Goal: Task Accomplishment & Management: Use online tool/utility

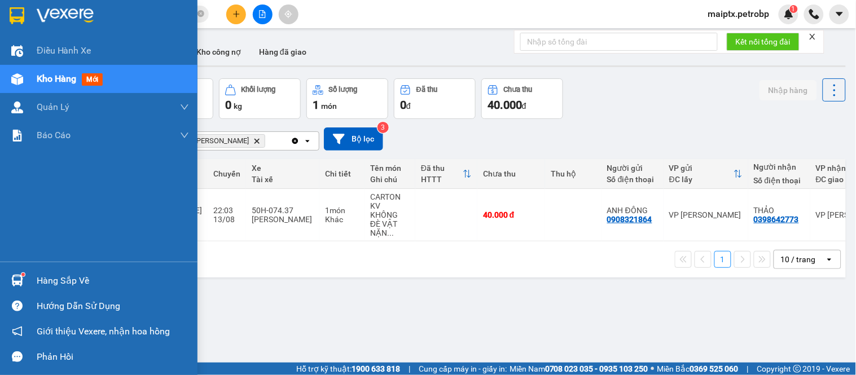
click at [28, 279] on div "Hàng sắp về" at bounding box center [98, 280] width 197 height 25
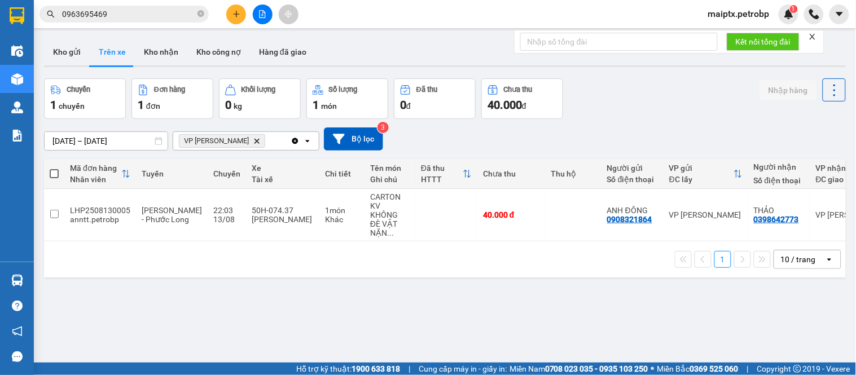
click at [576, 279] on section "Kết quả tìm kiếm ( 9 ) Bộ lọc Mã ĐH Trạng thái Món hàng Tổng cước Chưa cước Ngư…" at bounding box center [428, 187] width 856 height 375
click at [160, 47] on button "Kho nhận" at bounding box center [161, 51] width 52 height 27
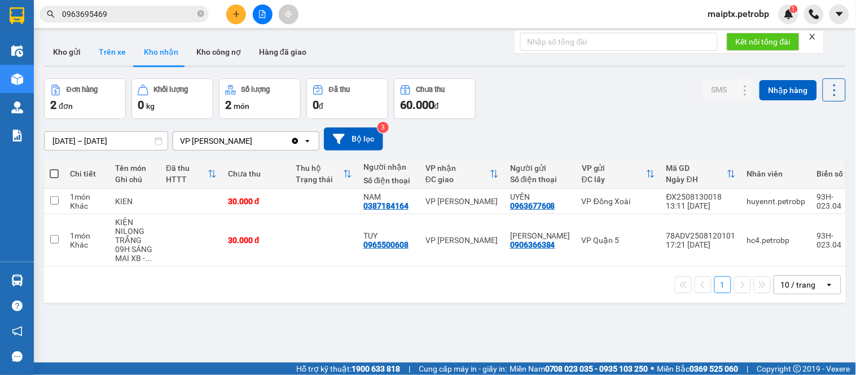
click at [108, 54] on button "Trên xe" at bounding box center [112, 51] width 45 height 27
type input "[DATE] – [DATE]"
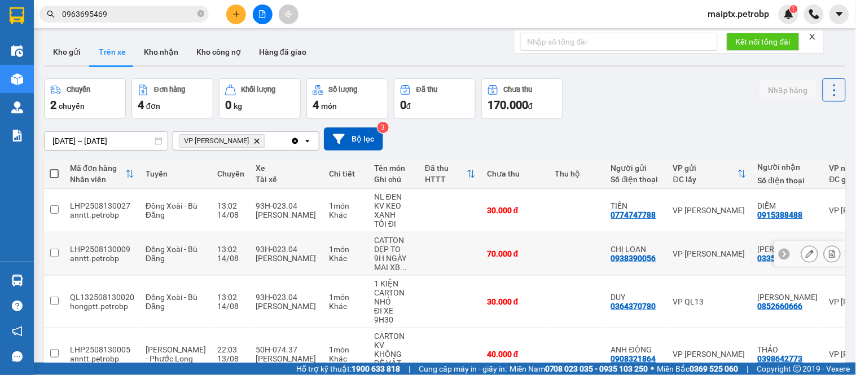
scroll to position [52, 0]
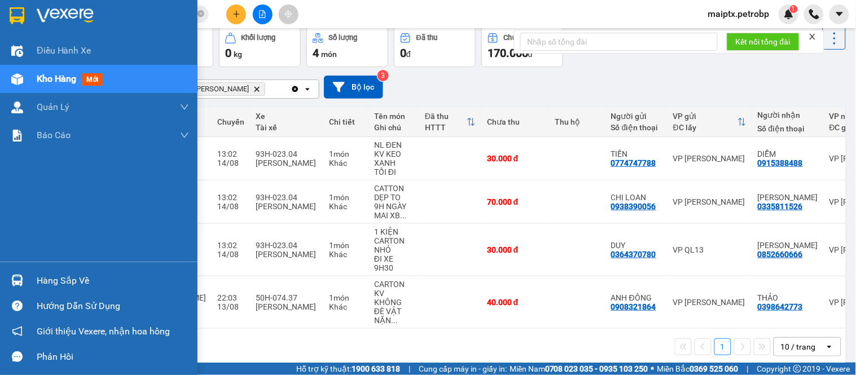
click at [25, 279] on div at bounding box center [17, 281] width 20 height 20
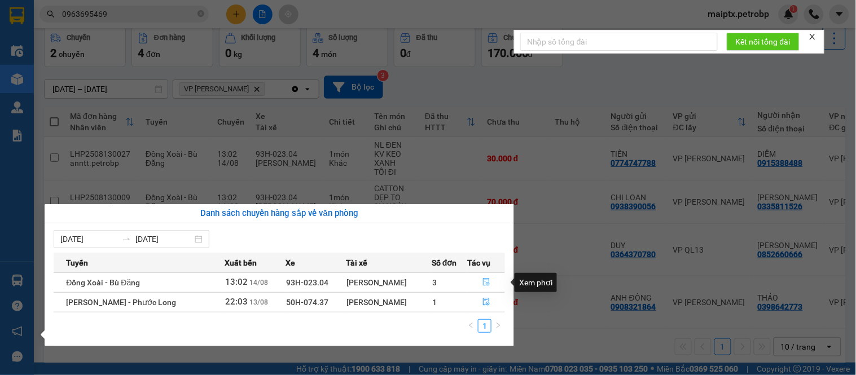
click at [484, 285] on icon "file-done" at bounding box center [486, 282] width 8 height 8
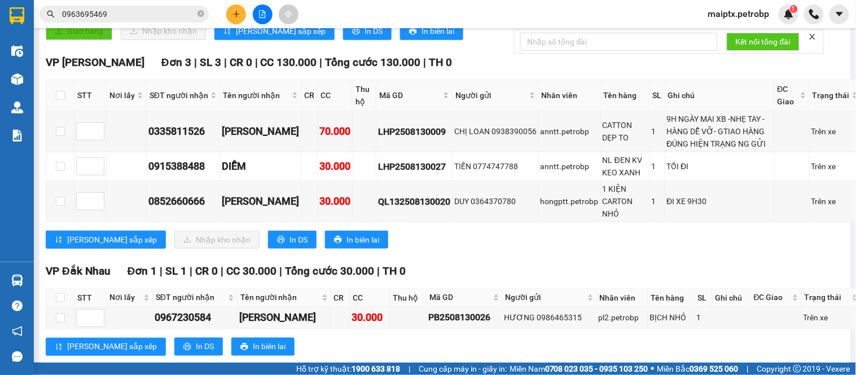
scroll to position [210, 0]
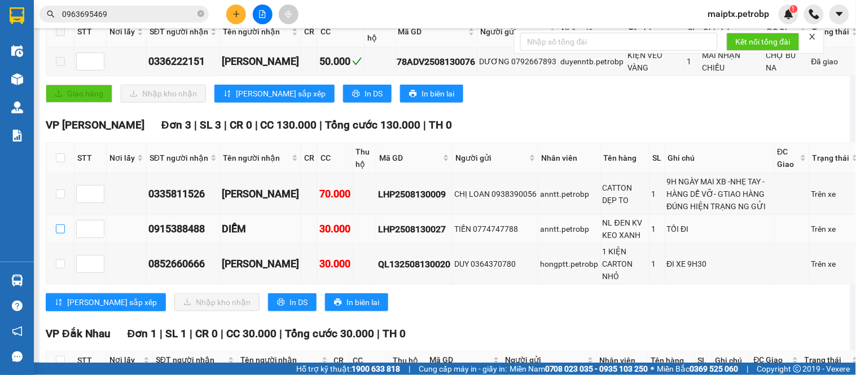
click at [61, 234] on input "checkbox" at bounding box center [60, 229] width 9 height 9
checkbox input "true"
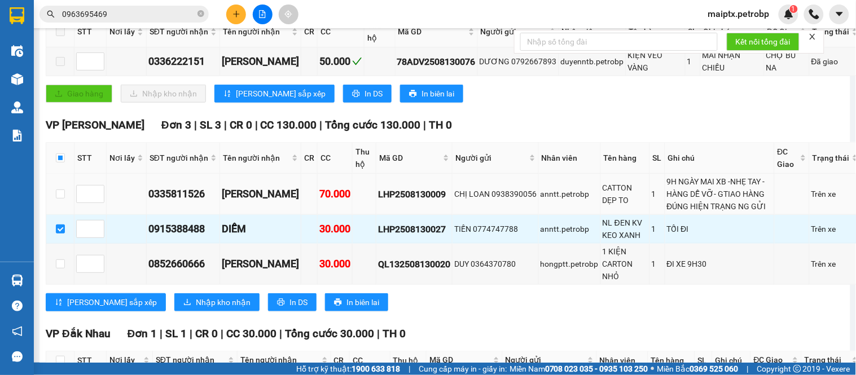
click at [58, 215] on td at bounding box center [60, 194] width 28 height 41
click at [62, 199] on input "checkbox" at bounding box center [60, 194] width 9 height 9
checkbox input "true"
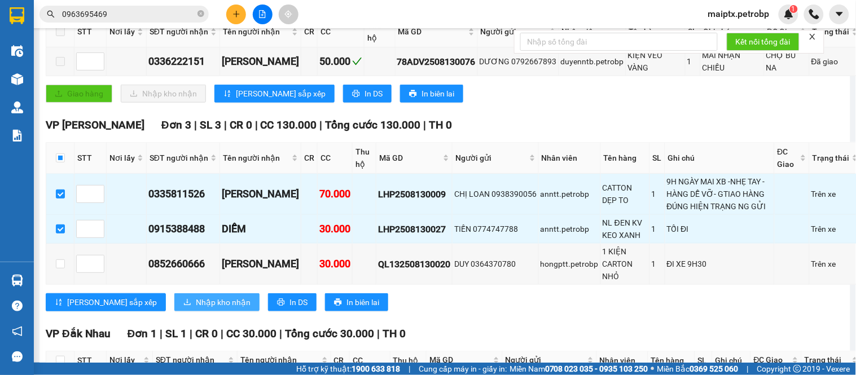
click at [196, 309] on span "Nhập kho nhận" at bounding box center [223, 302] width 55 height 12
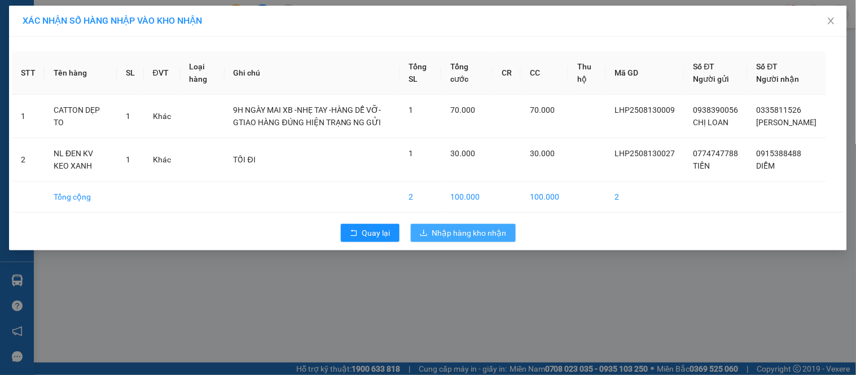
click at [451, 239] on span "Nhập hàng kho nhận" at bounding box center [469, 233] width 74 height 12
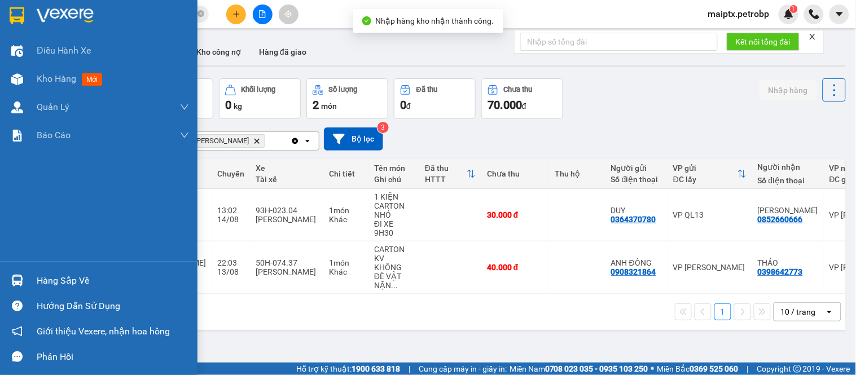
click at [31, 278] on div "Hàng sắp về" at bounding box center [98, 280] width 197 height 25
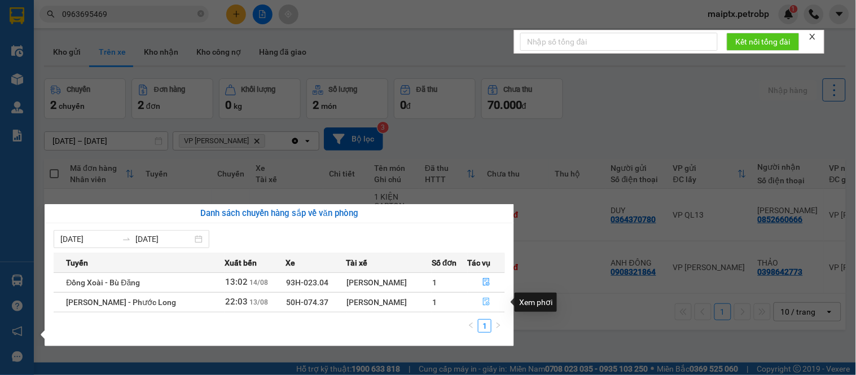
click at [484, 301] on icon "file-done" at bounding box center [486, 302] width 8 height 8
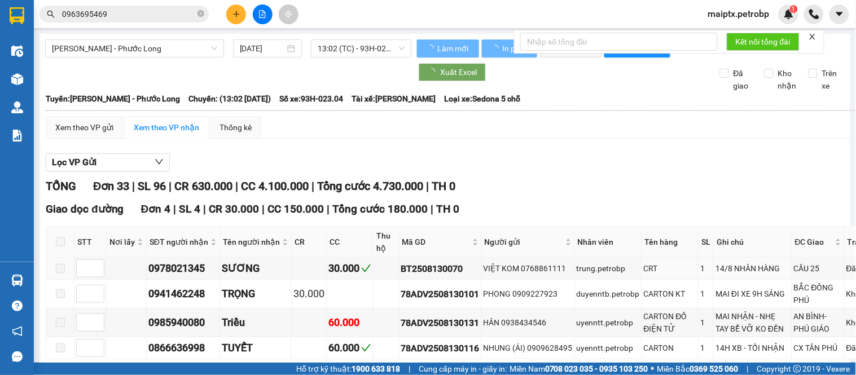
type input "[DATE]"
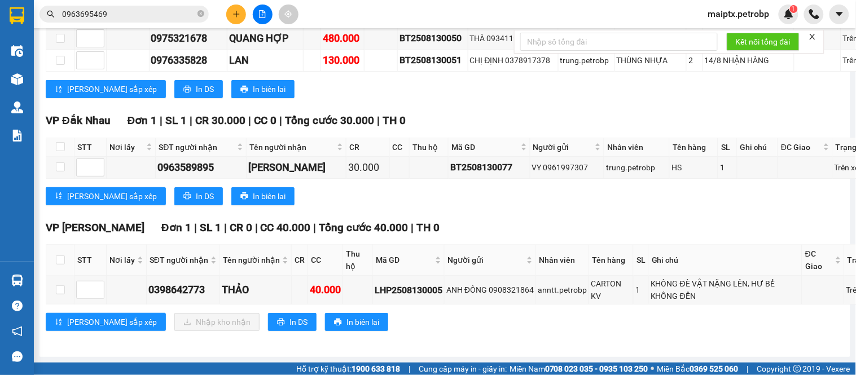
scroll to position [2157, 0]
click at [58, 291] on input "checkbox" at bounding box center [60, 290] width 9 height 9
checkbox input "true"
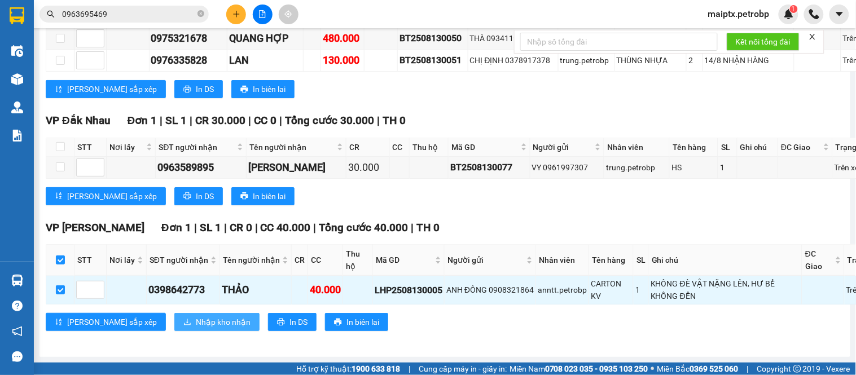
click at [196, 320] on span "Nhập kho nhận" at bounding box center [223, 322] width 55 height 12
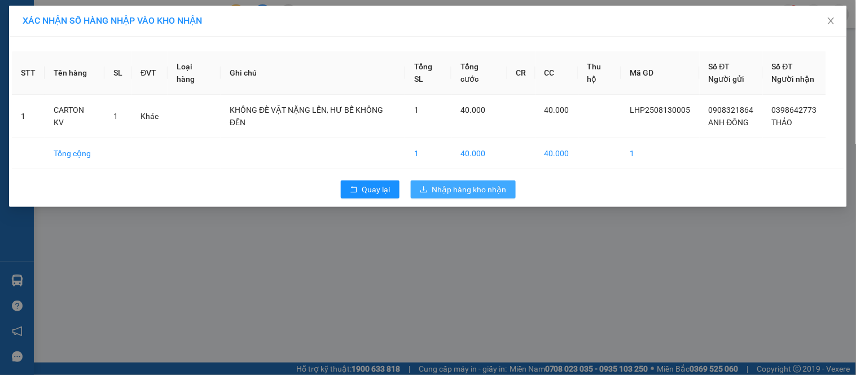
click at [469, 194] on span "Nhập hàng kho nhận" at bounding box center [469, 189] width 74 height 12
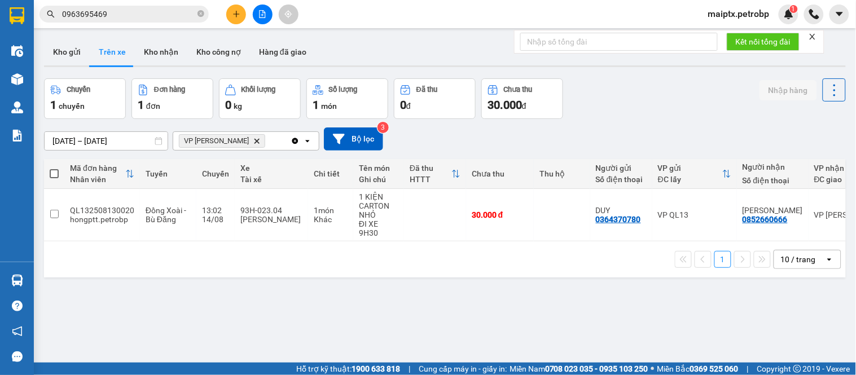
click at [55, 309] on div "ver 1.8.138 Kho gửi Trên xe Kho nhận Kho công nợ Hàng đã giao Chuyến 1 chuyến Đ…" at bounding box center [444, 221] width 811 height 375
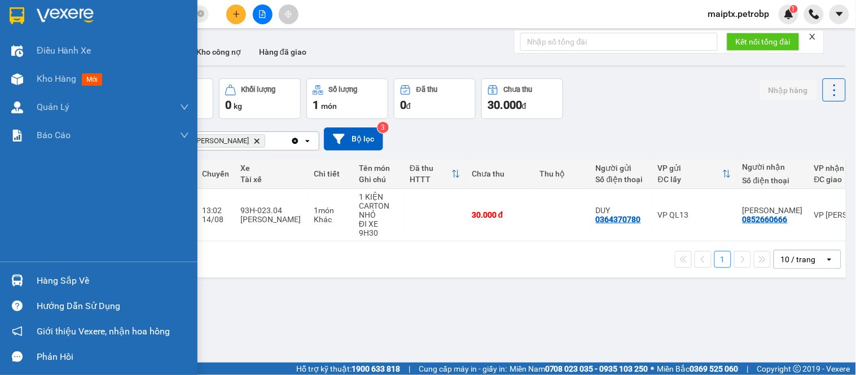
click at [24, 280] on div at bounding box center [17, 281] width 20 height 20
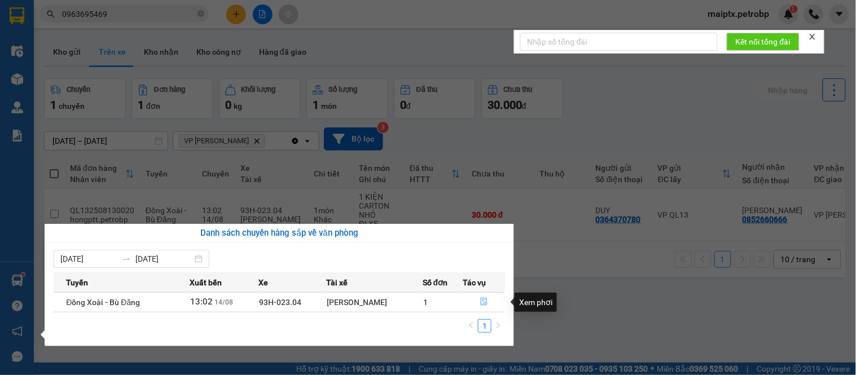
click at [484, 305] on icon "file-done" at bounding box center [484, 302] width 8 height 8
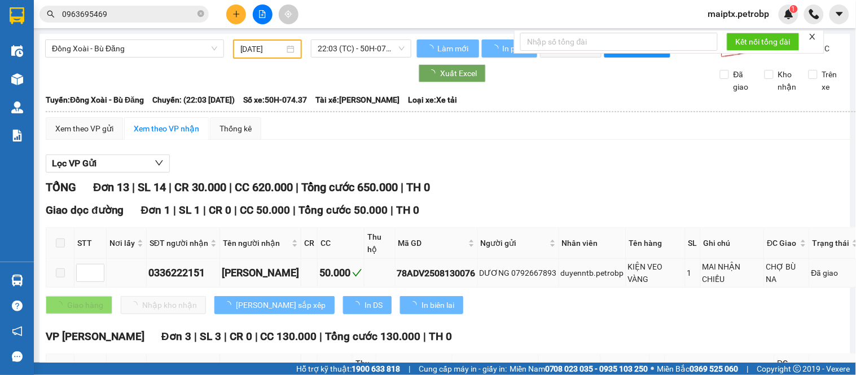
type input "[DATE]"
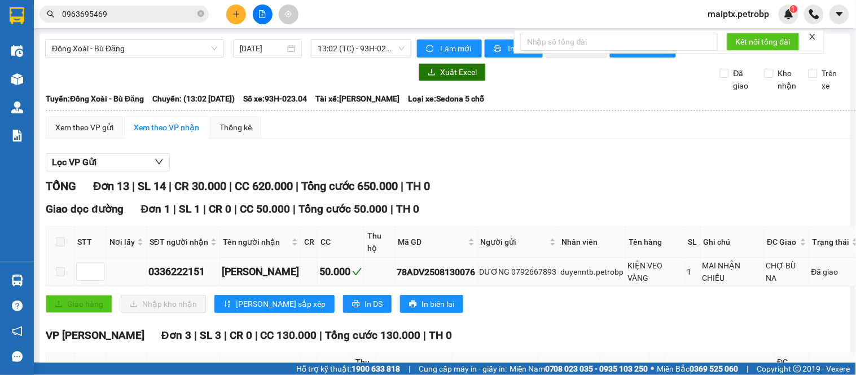
scroll to position [188, 0]
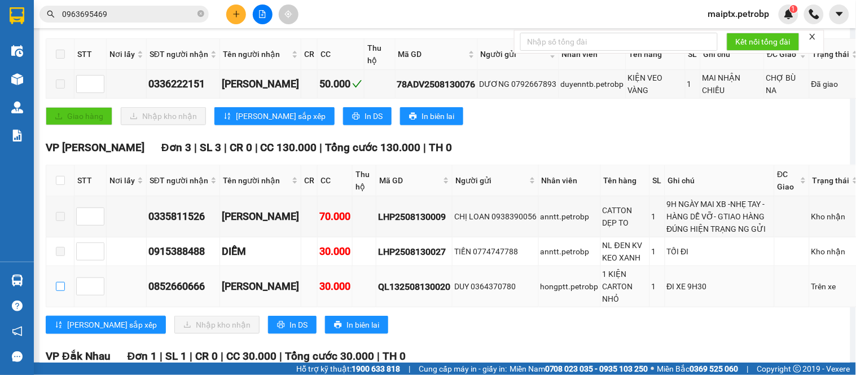
click at [58, 291] on input "checkbox" at bounding box center [60, 286] width 9 height 9
checkbox input "true"
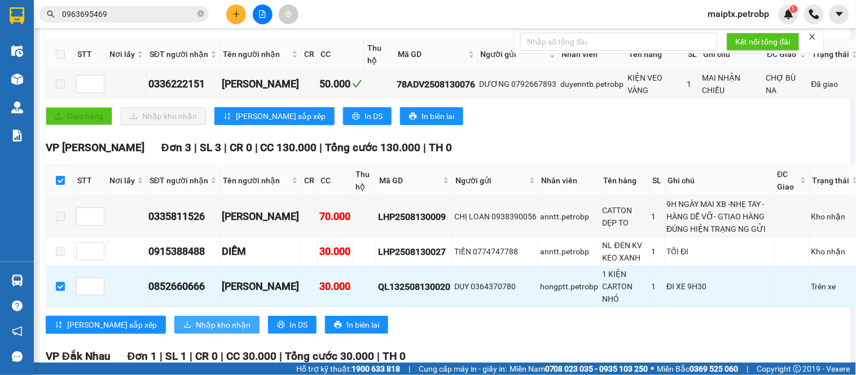
click at [183, 329] on icon "download" at bounding box center [187, 325] width 8 height 8
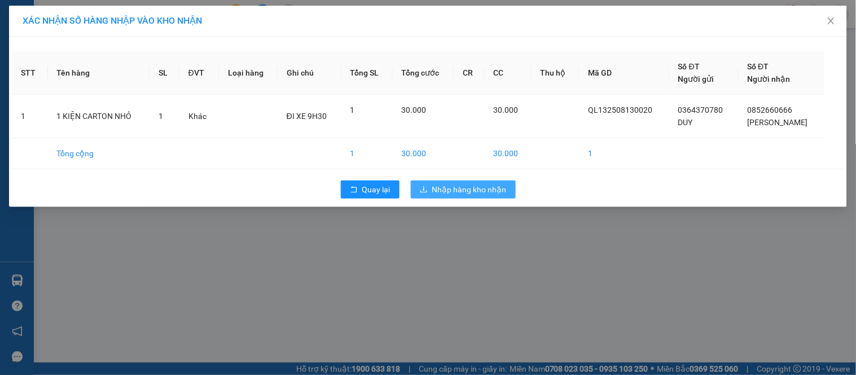
click at [482, 187] on span "Nhập hàng kho nhận" at bounding box center [469, 189] width 74 height 12
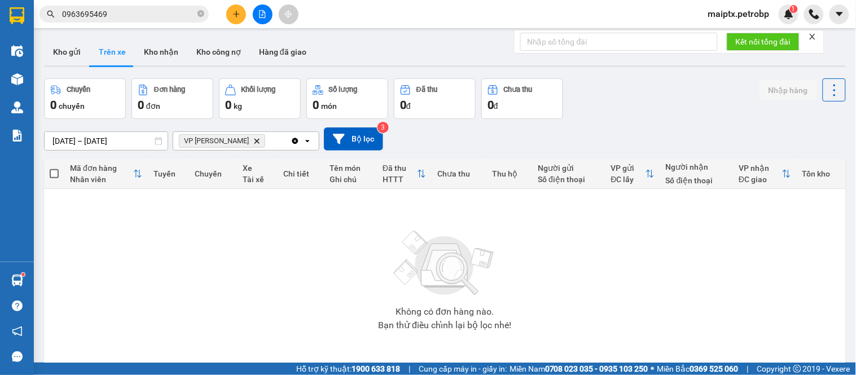
click at [99, 211] on div "Không có đơn hàng nào. Bạn thử điều chỉnh lại bộ lọc nhé!" at bounding box center [445, 276] width 791 height 169
click at [153, 47] on button "Kho nhận" at bounding box center [161, 51] width 52 height 27
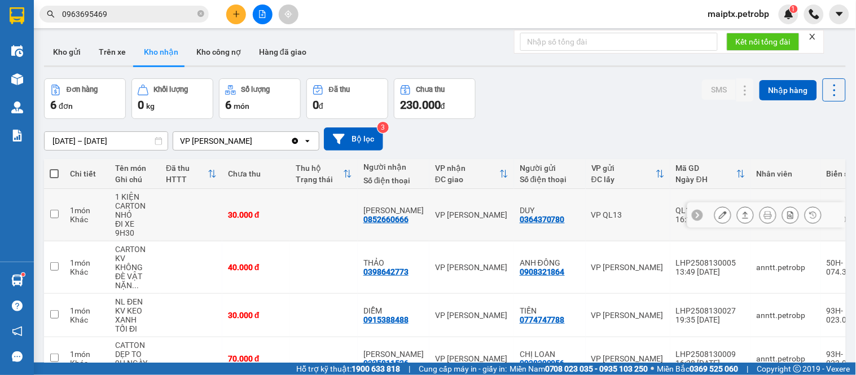
scroll to position [63, 0]
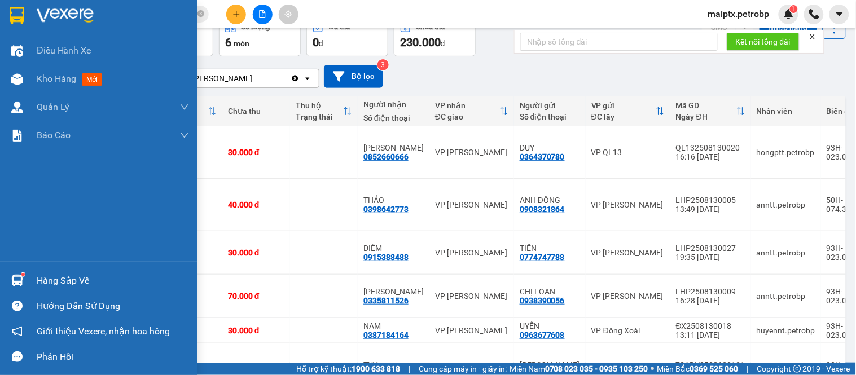
drag, startPoint x: 29, startPoint y: 267, endPoint x: 28, endPoint y: 278, distance: 10.2
click at [28, 271] on div "Hàng sắp về Hướng dẫn sử dụng Giới thiệu Vexere, nhận hoa hồng Phản hồi" at bounding box center [98, 316] width 197 height 108
click at [28, 278] on div "Hàng sắp về" at bounding box center [98, 280] width 197 height 25
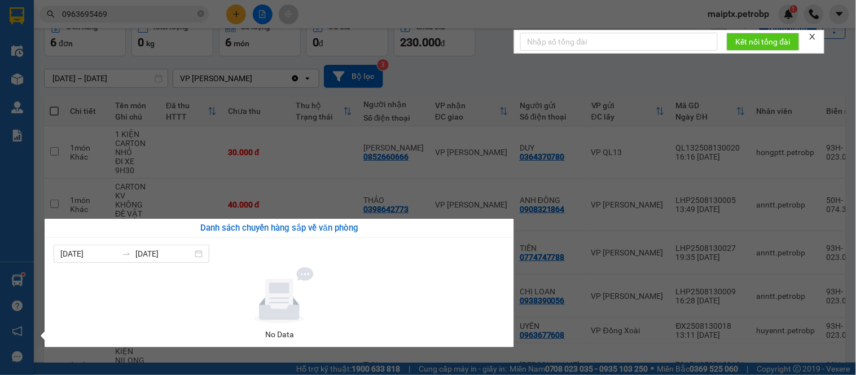
click at [415, 68] on section "Kết quả tìm kiếm ( 9 ) Bộ lọc Mã ĐH Trạng thái Món hàng Tổng cước Chưa cước Ngư…" at bounding box center [428, 187] width 856 height 375
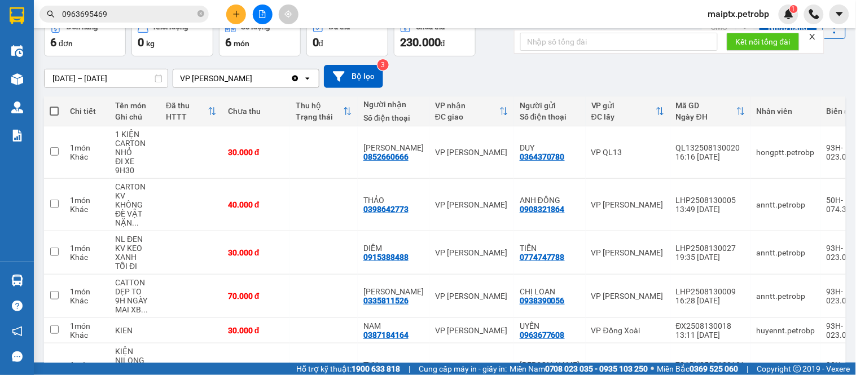
scroll to position [0, 0]
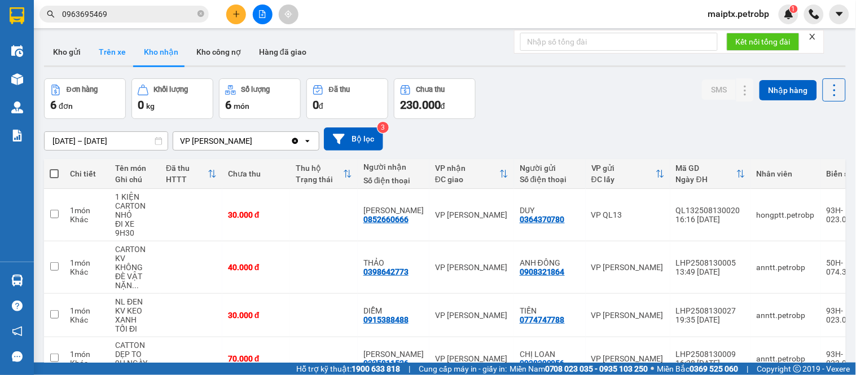
click at [112, 47] on button "Trên xe" at bounding box center [112, 51] width 45 height 27
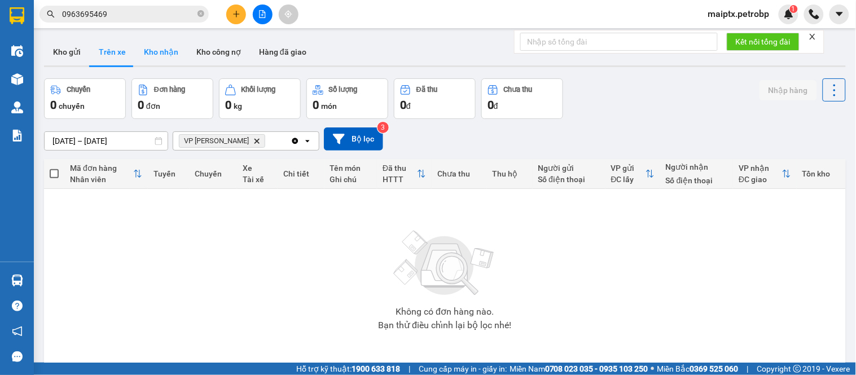
click at [160, 56] on button "Kho nhận" at bounding box center [161, 51] width 52 height 27
type input "[DATE] – [DATE]"
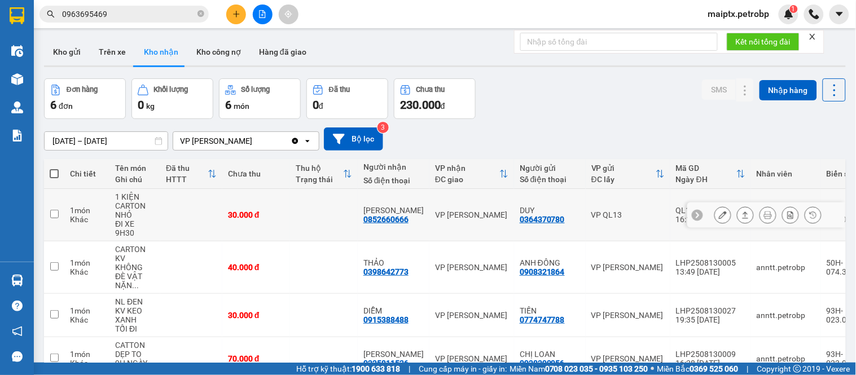
scroll to position [63, 0]
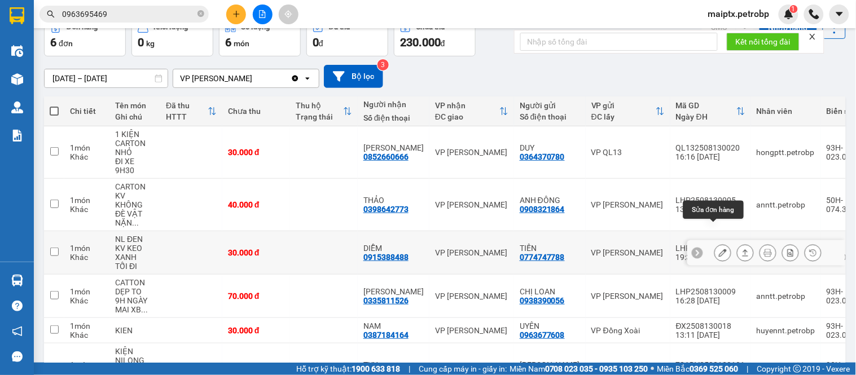
click at [715, 243] on button at bounding box center [723, 253] width 16 height 20
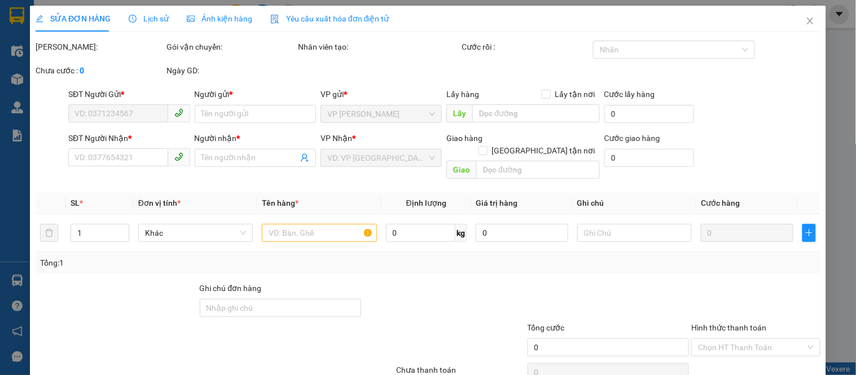
type input "0774747788"
type input "TIẾN"
type input "0915388488"
type input "DIỄM"
type input "30.000"
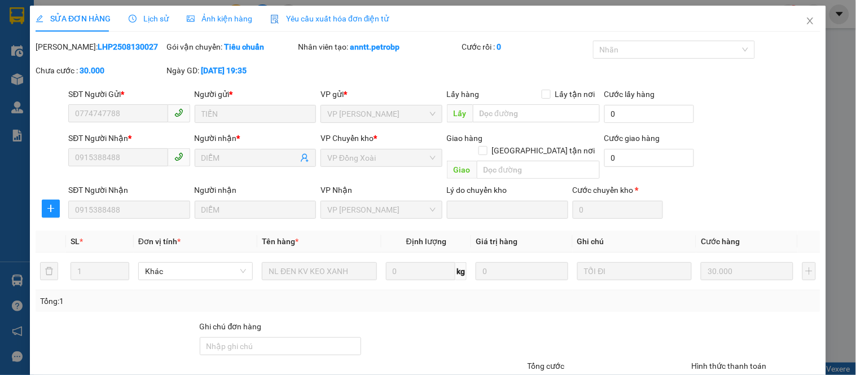
click at [98, 42] on b "LHP2508130027" at bounding box center [128, 46] width 60 height 9
copy b "LHP2508130027"
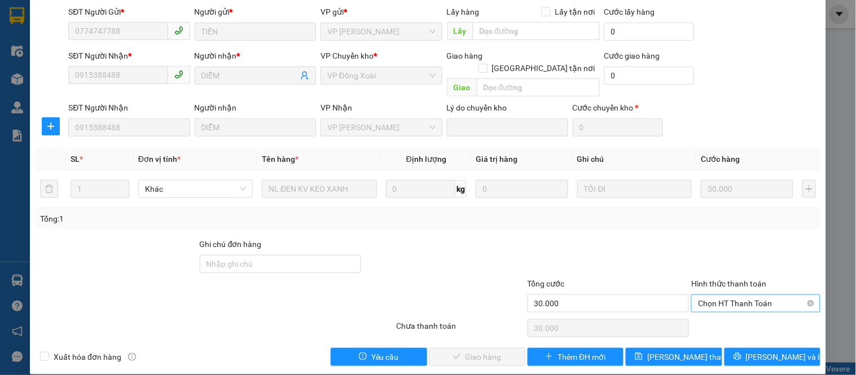
click at [725, 295] on span "Chọn HT Thanh Toán" at bounding box center [755, 303] width 115 height 17
click at [715, 313] on div "Tại văn phòng" at bounding box center [749, 314] width 114 height 12
type input "0"
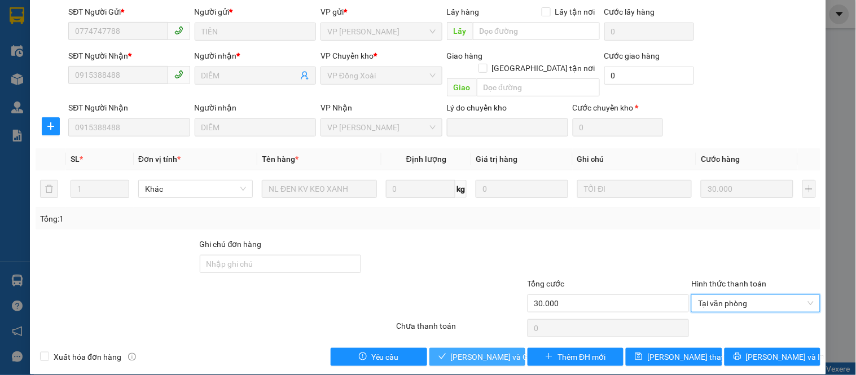
click at [498, 351] on span "[PERSON_NAME] và Giao hàng" at bounding box center [505, 357] width 108 height 12
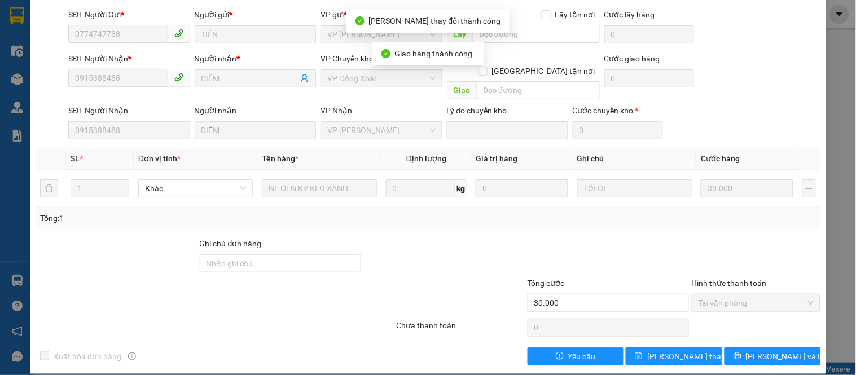
scroll to position [0, 0]
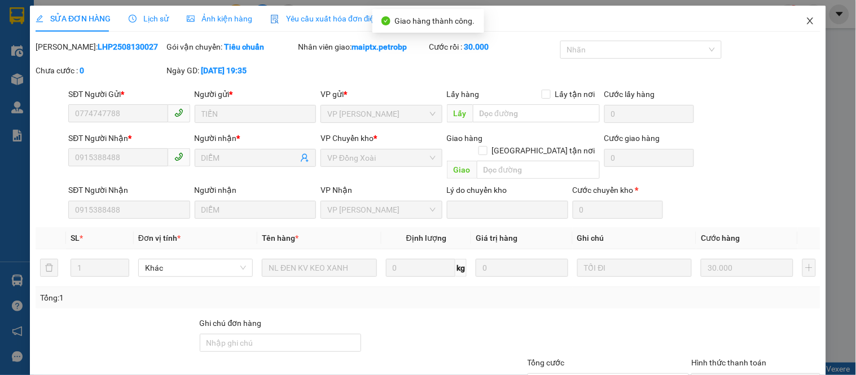
click at [806, 17] on icon "close" at bounding box center [810, 20] width 9 height 9
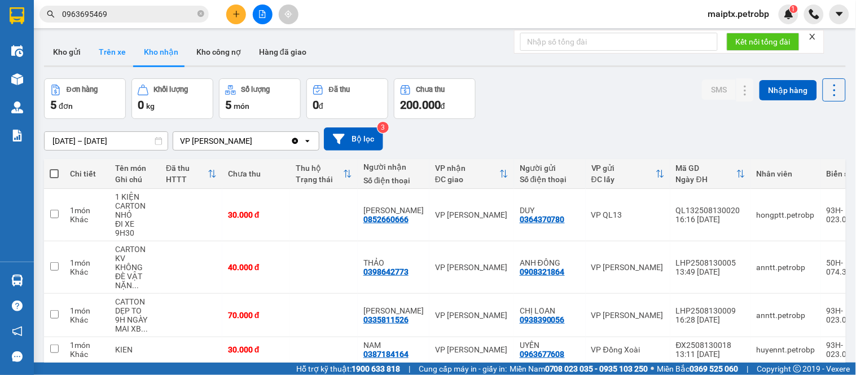
click at [107, 58] on button "Trên xe" at bounding box center [112, 51] width 45 height 27
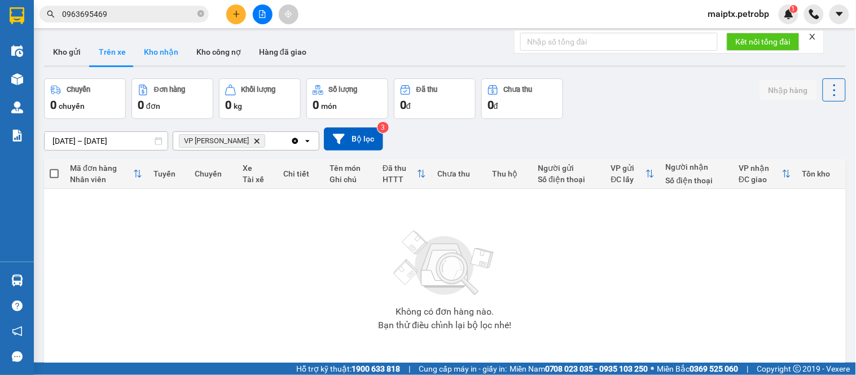
click at [155, 53] on button "Kho nhận" at bounding box center [161, 51] width 52 height 27
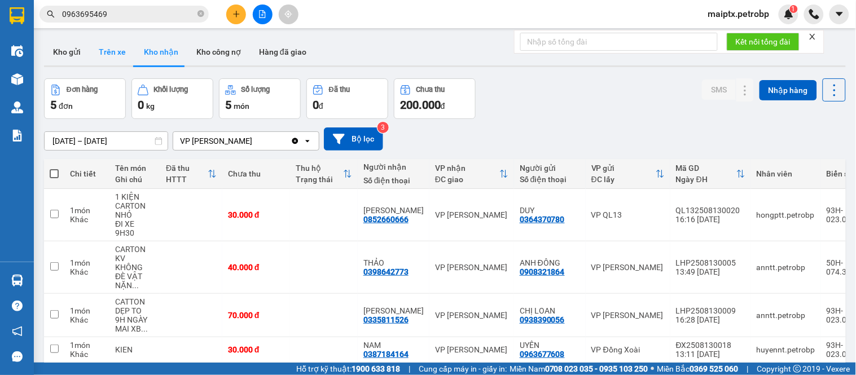
click at [111, 55] on button "Trên xe" at bounding box center [112, 51] width 45 height 27
type input "[DATE] – [DATE]"
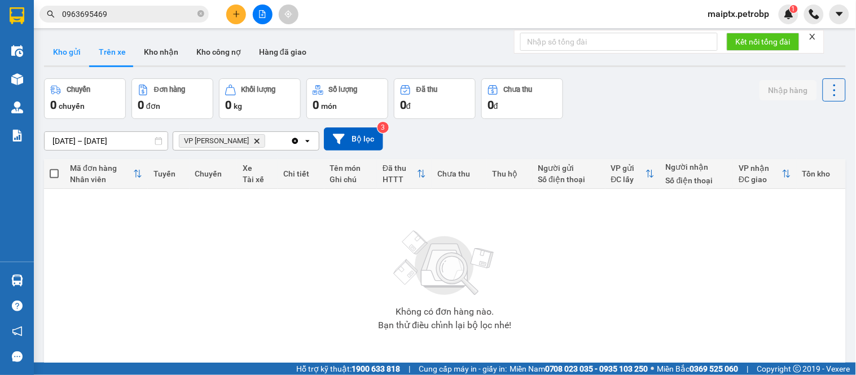
click at [81, 51] on button "Kho gửi" at bounding box center [67, 51] width 46 height 27
